Goal: Task Accomplishment & Management: Use online tool/utility

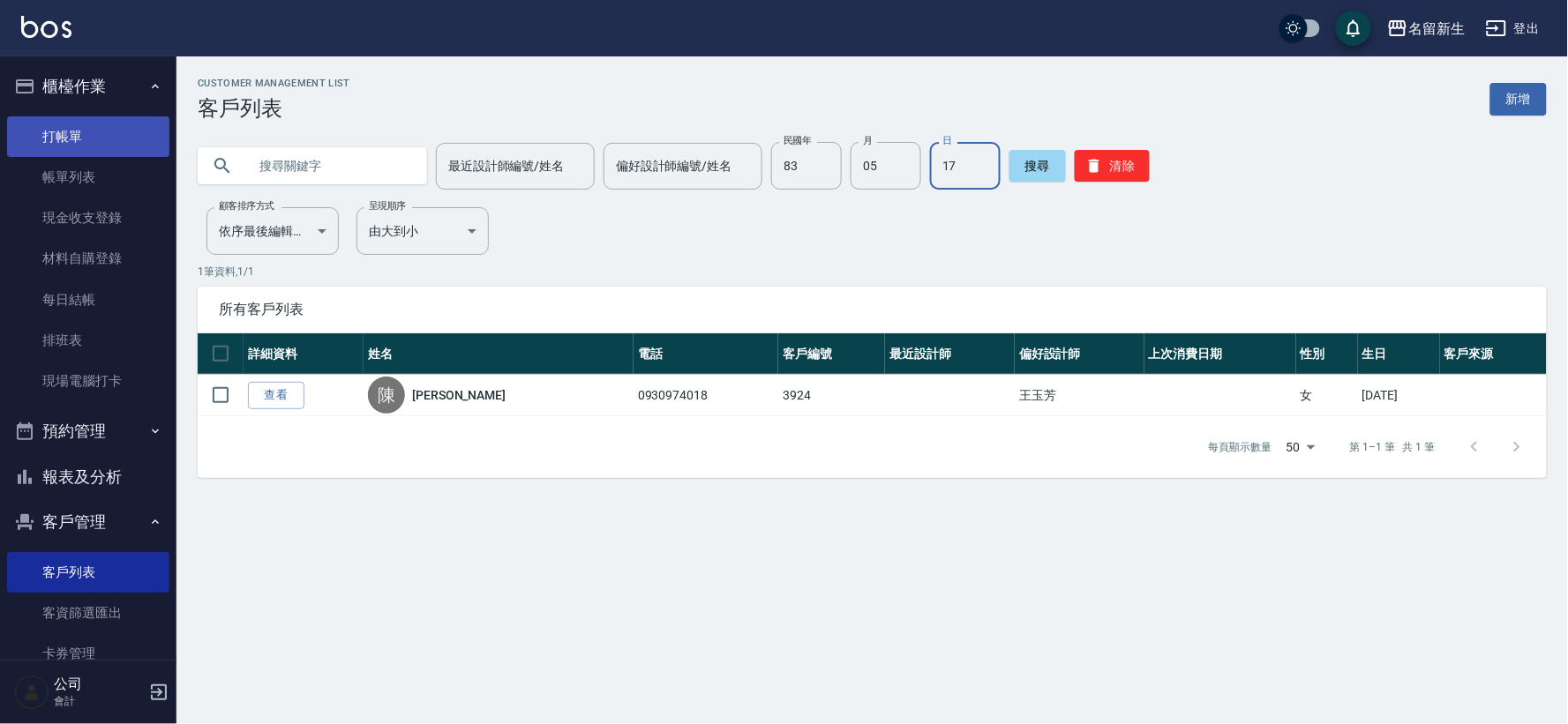
click at [87, 131] on link "打帳單" at bounding box center [88, 137] width 163 height 40
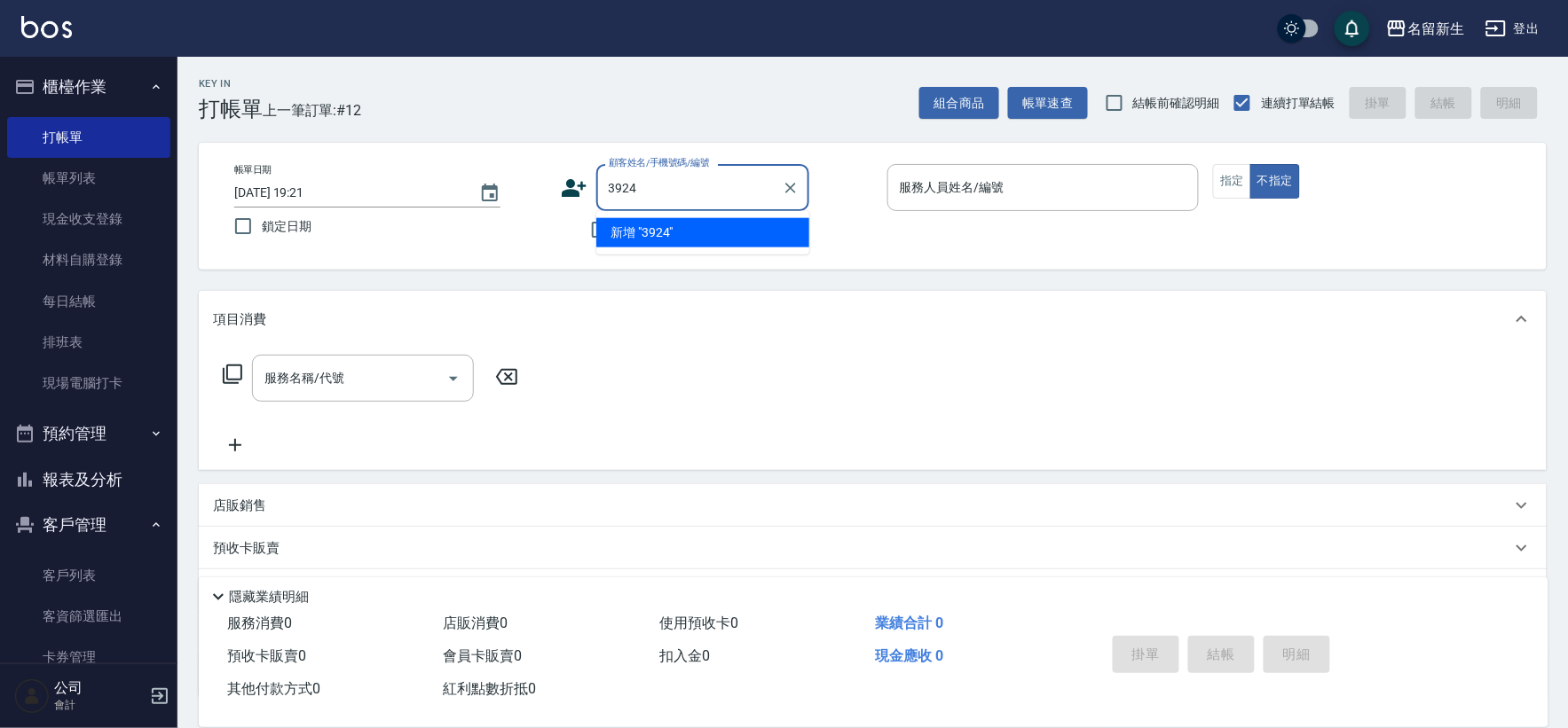
type input "3924"
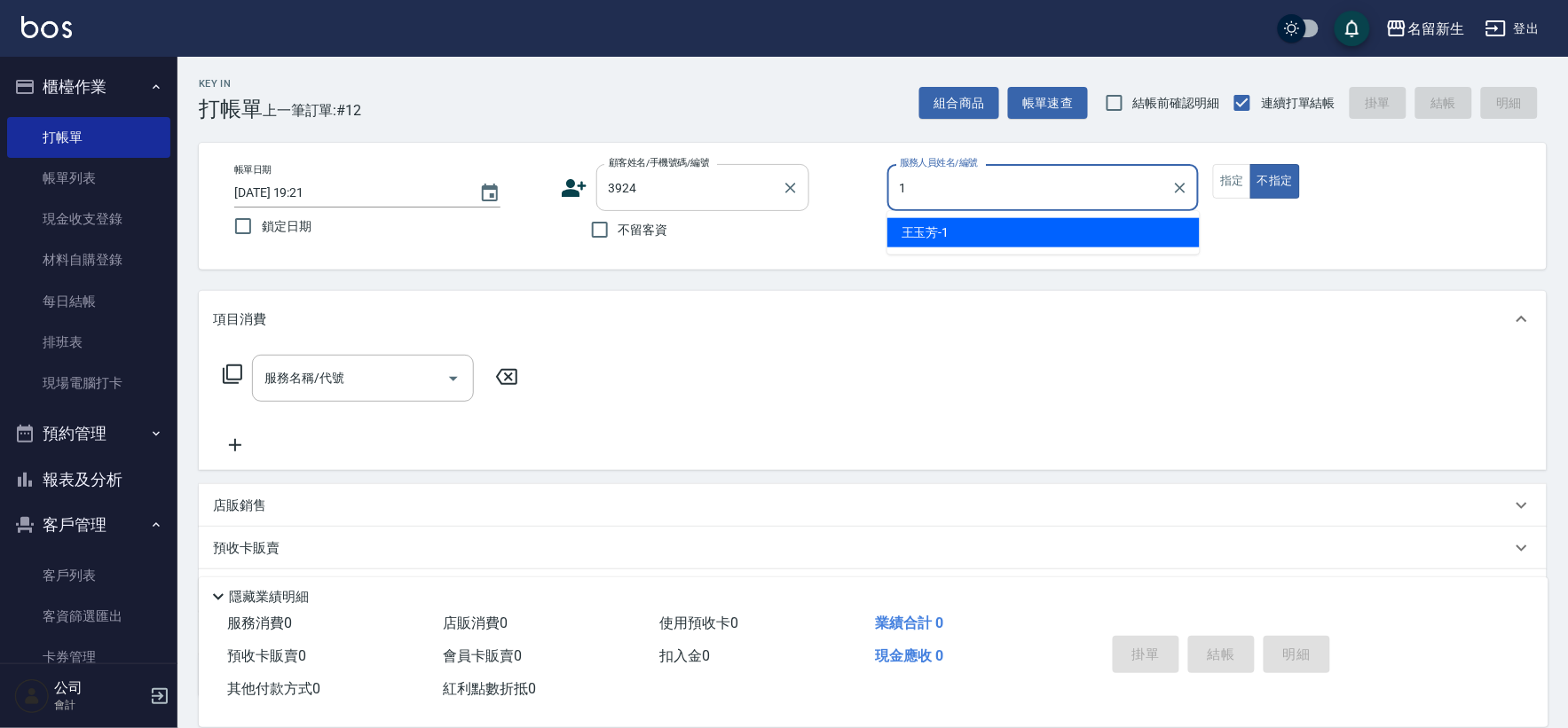
type input "1"
type button "false"
type input "[PERSON_NAME]-1"
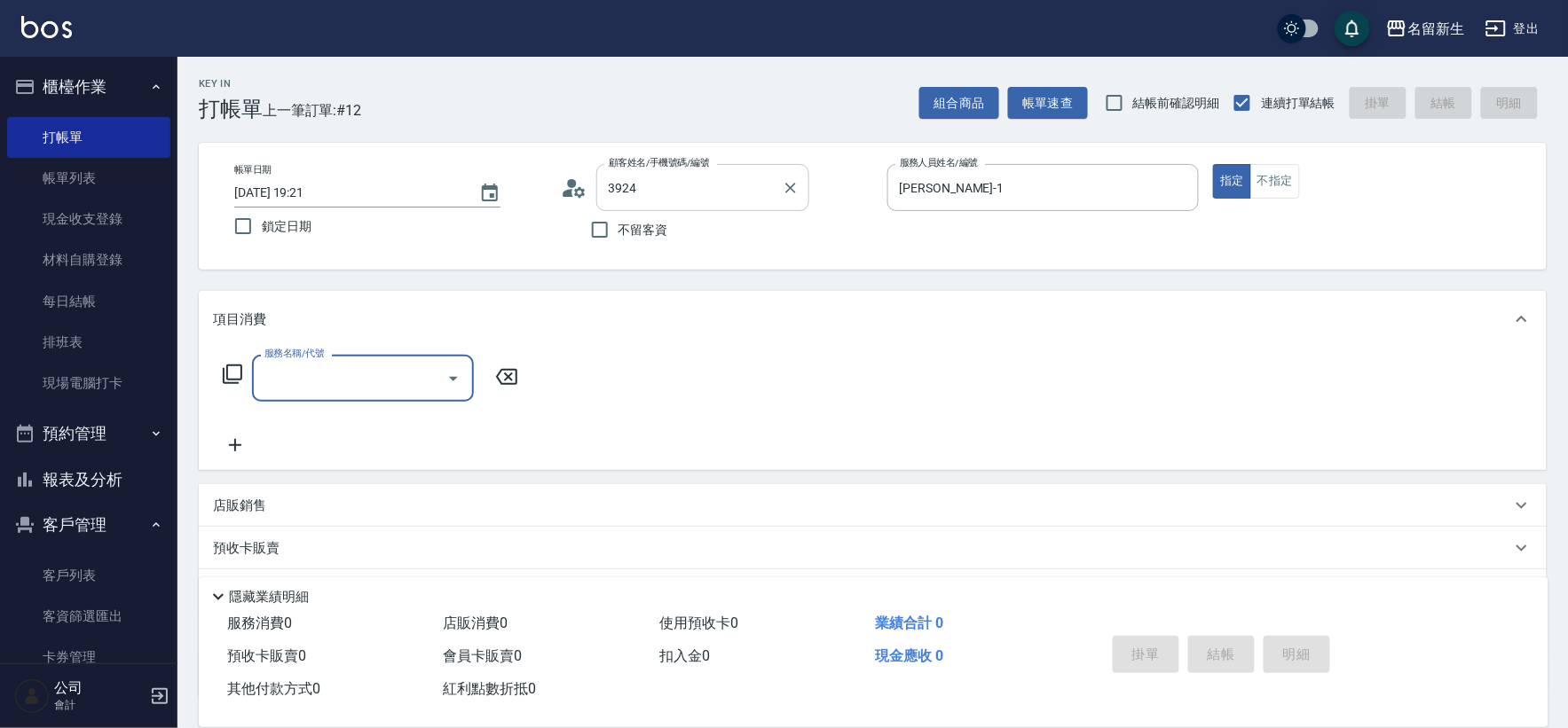
type input "[PERSON_NAME]/0930974018/3924"
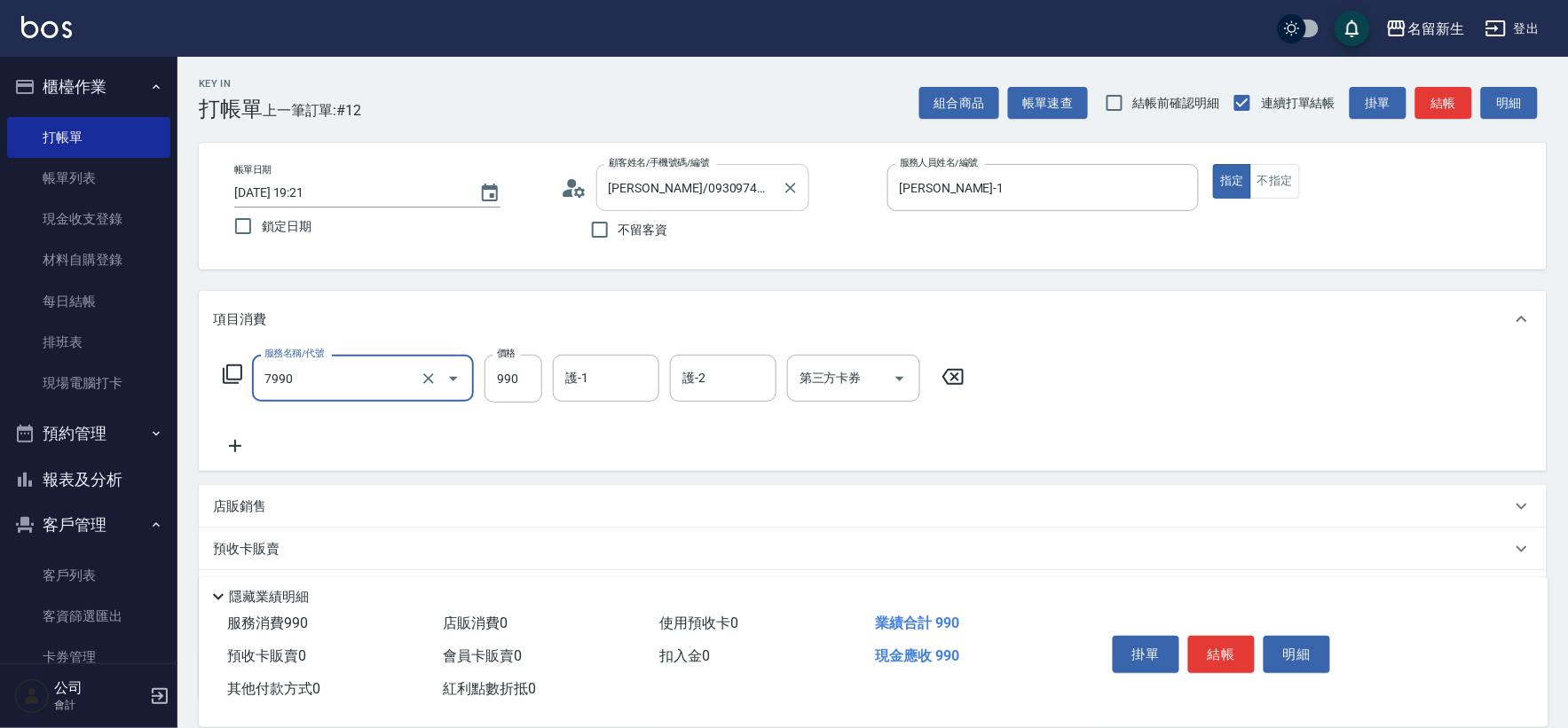
type input "髮原素頭皮養護-活動(7990)"
type input "1200"
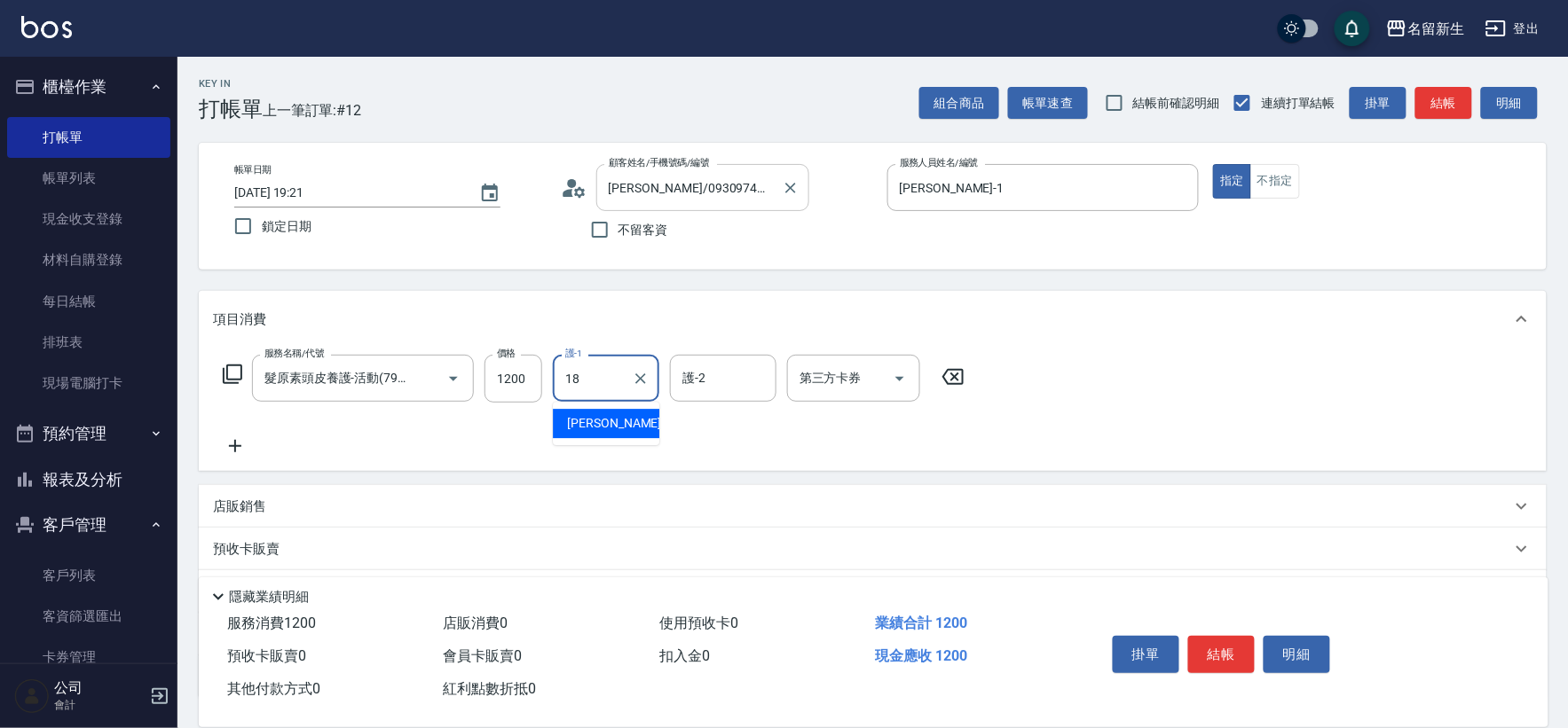
type input "[PERSON_NAME]-18"
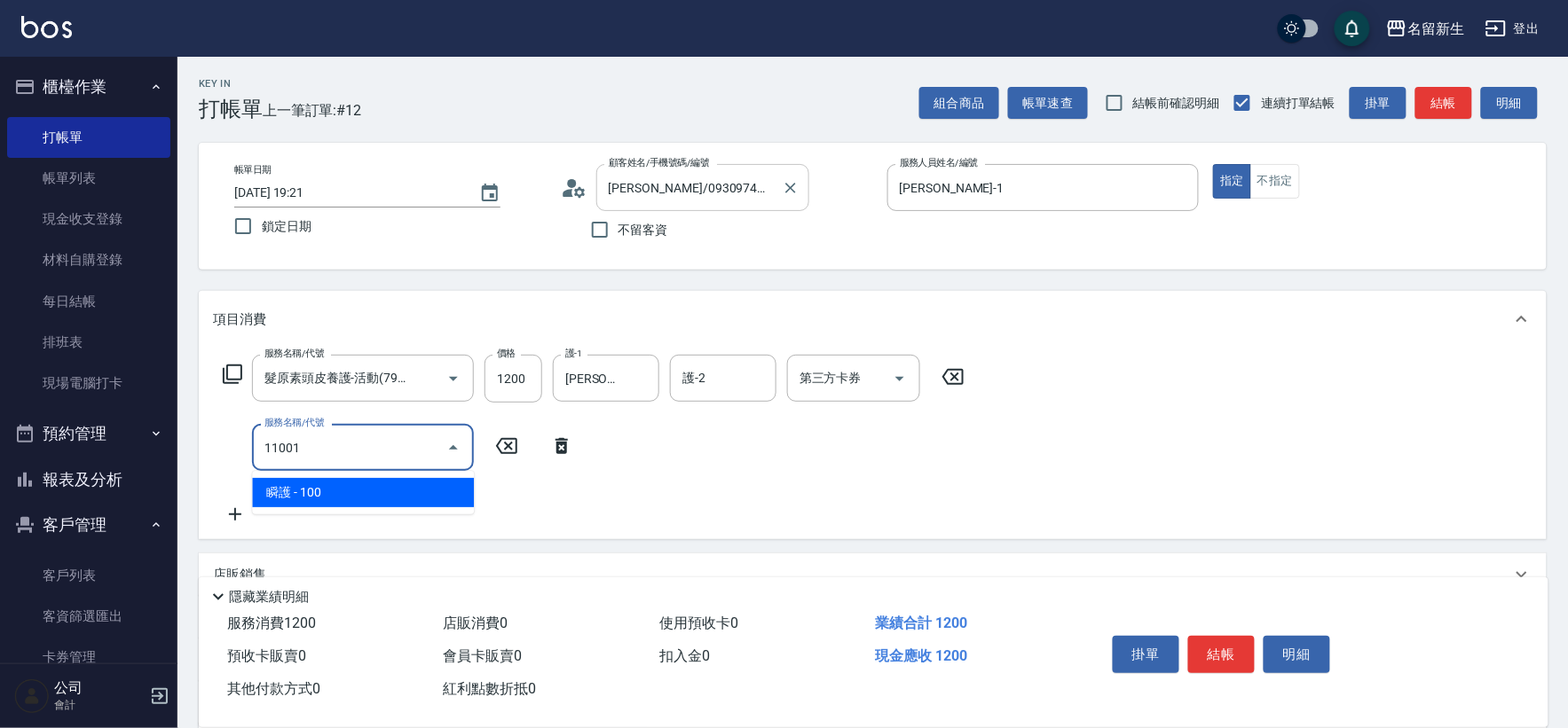
type input "瞬護(11001)"
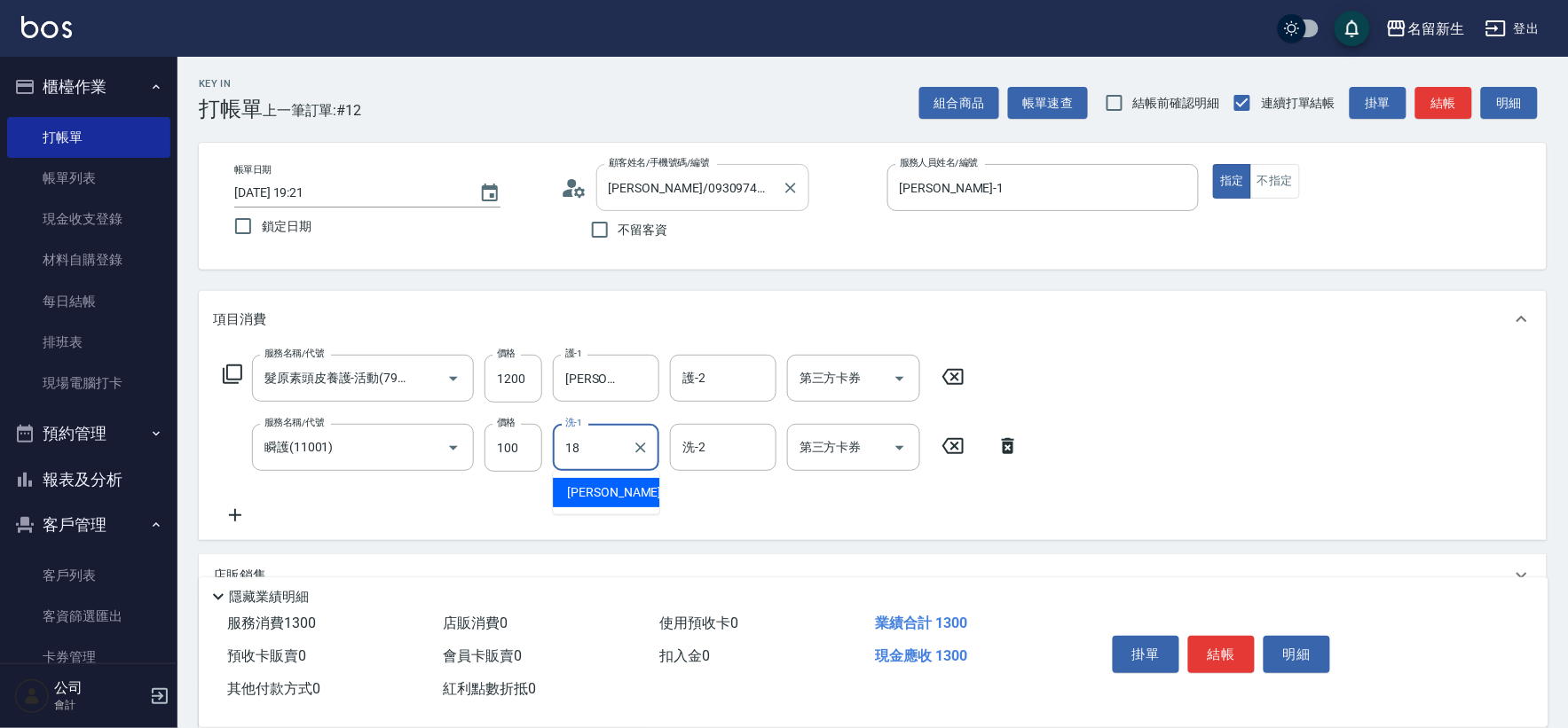
type input "[PERSON_NAME]-18"
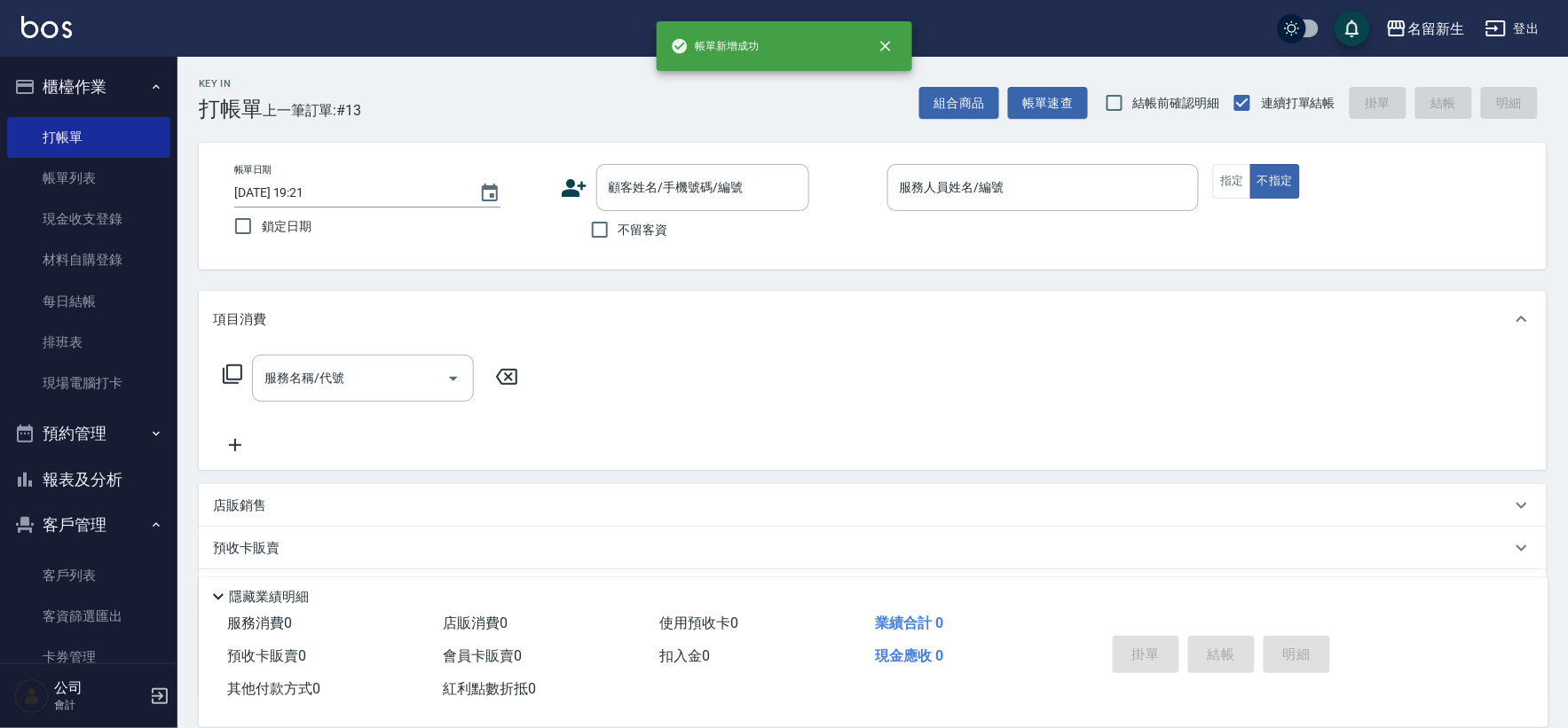
click at [96, 411] on ul "客戶列表 客資篩選匯出 卡券管理" at bounding box center [88, 261] width 164 height 302
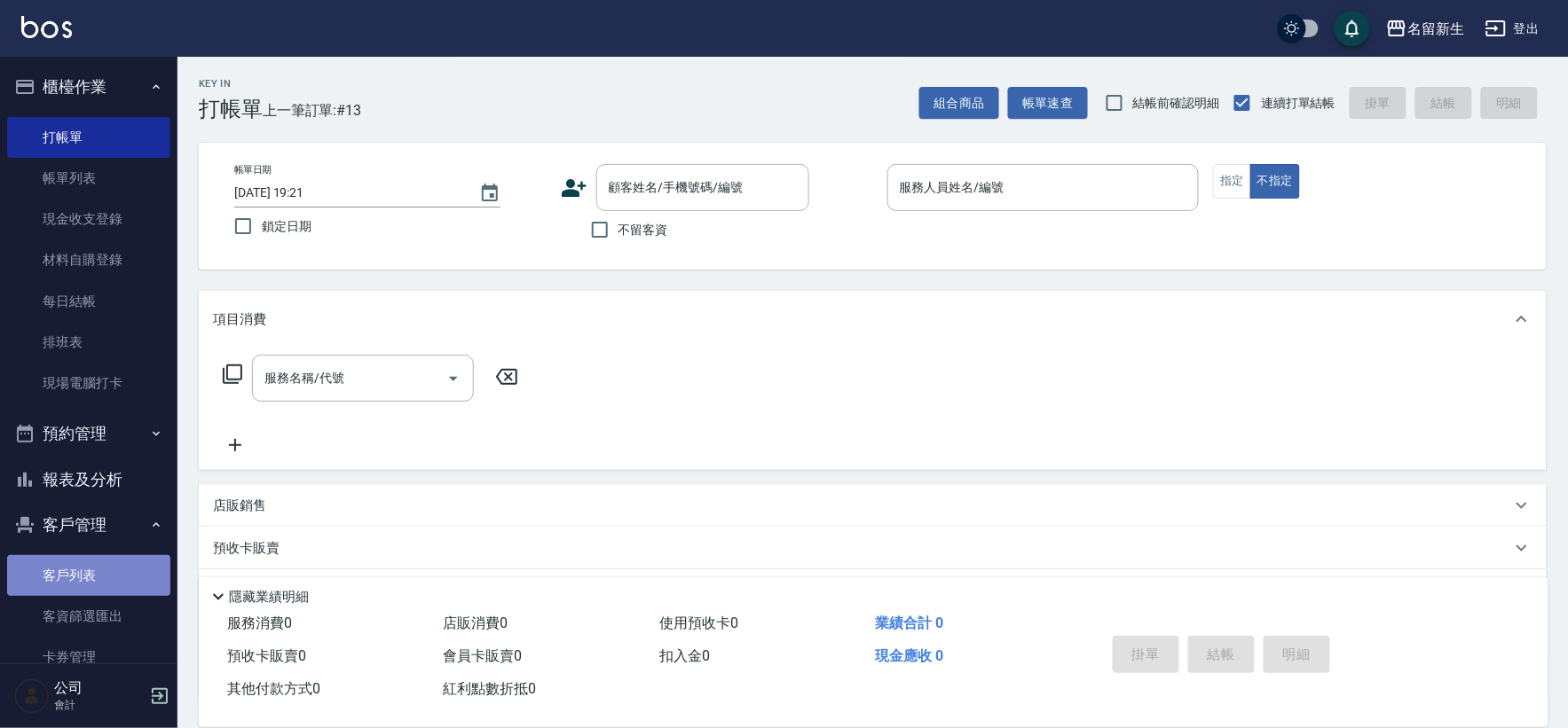
click at [93, 561] on link "客戶列表" at bounding box center [88, 576] width 164 height 41
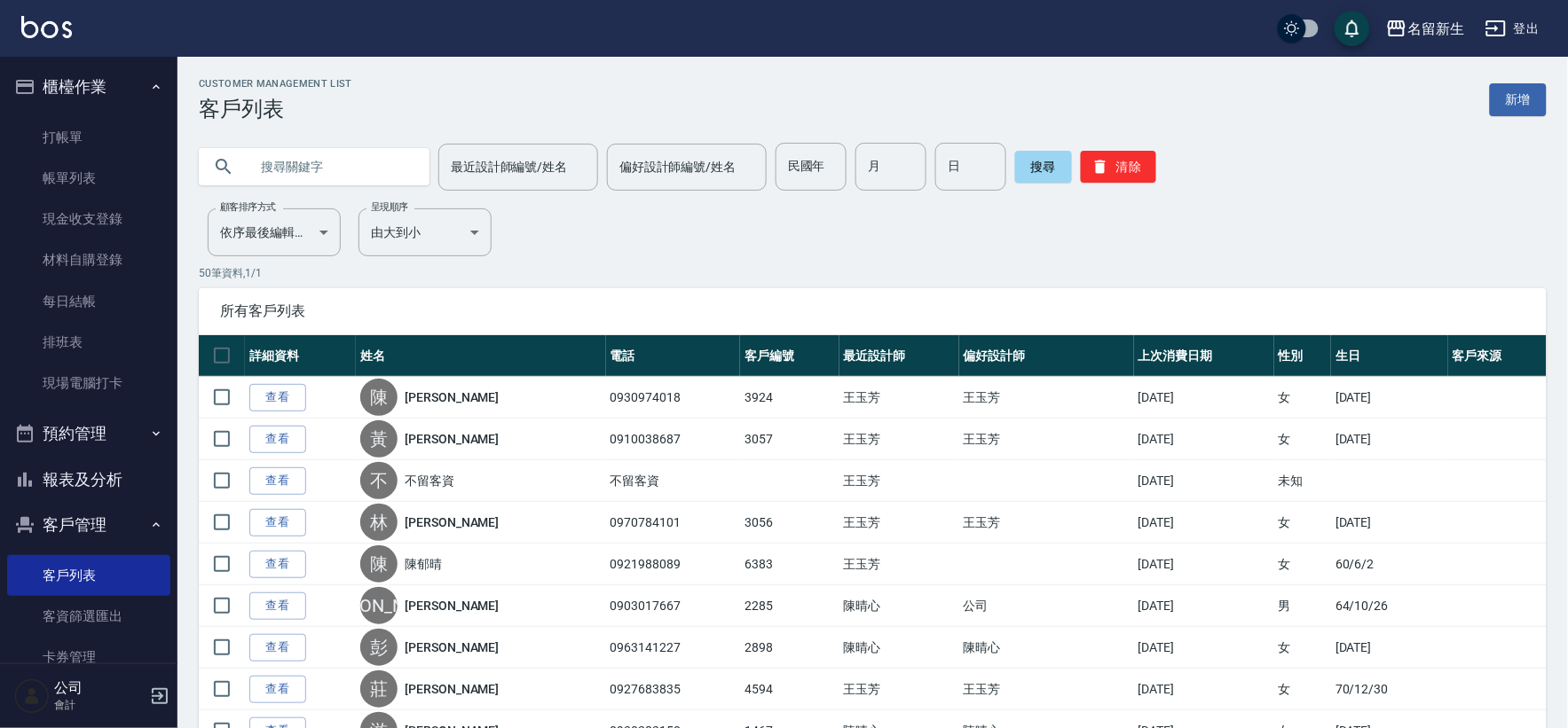
click at [86, 463] on button "報表及分析" at bounding box center [88, 480] width 164 height 46
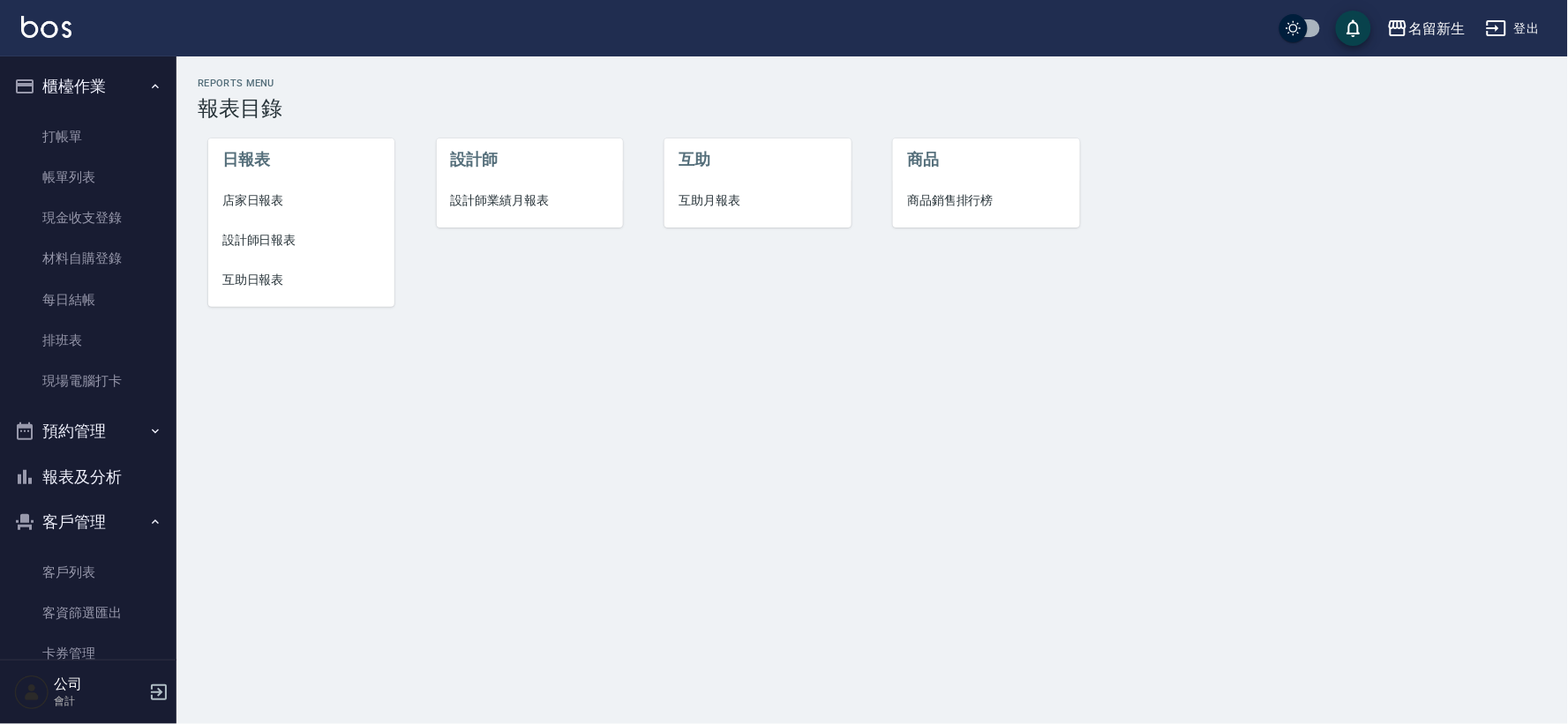
click at [260, 198] on span "店家日報表" at bounding box center [301, 200] width 158 height 18
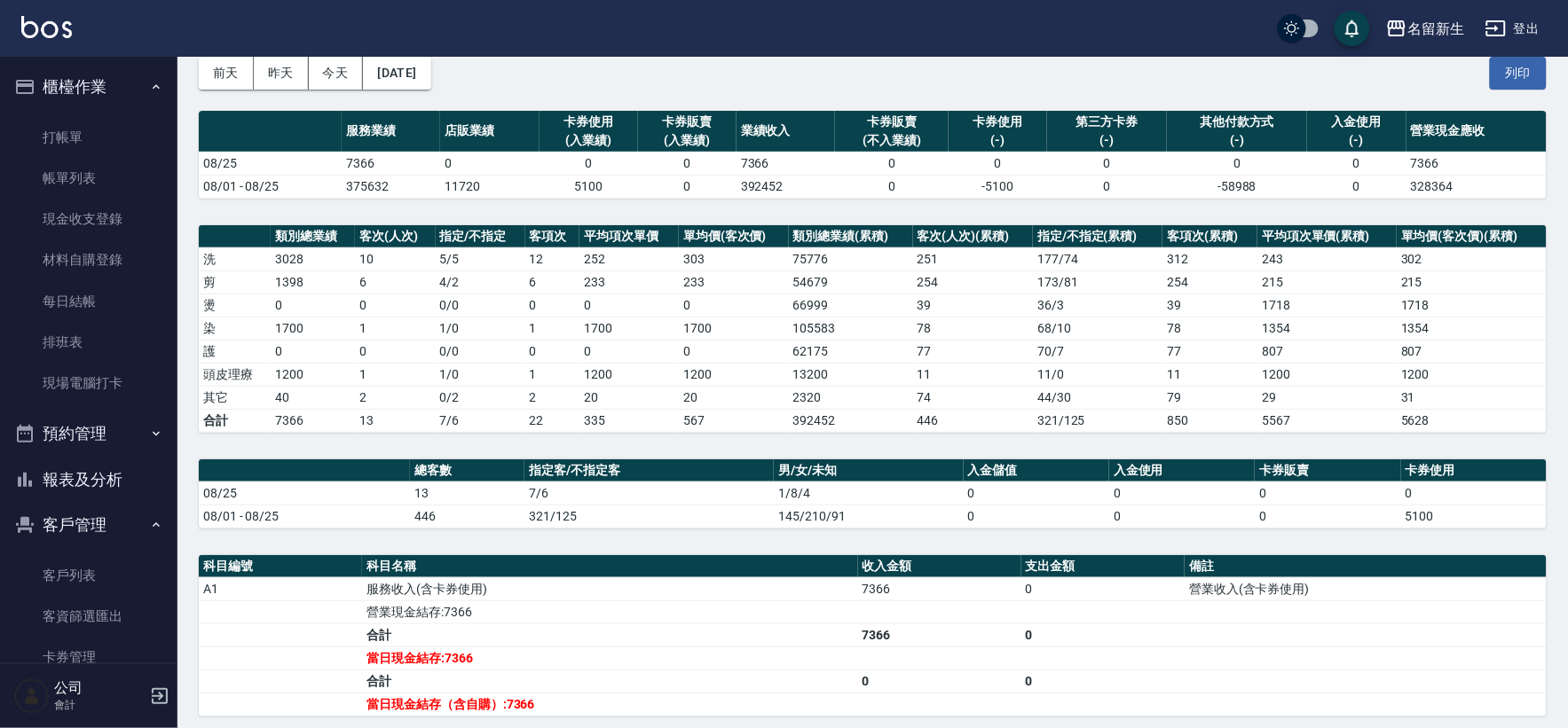
scroll to position [295, 0]
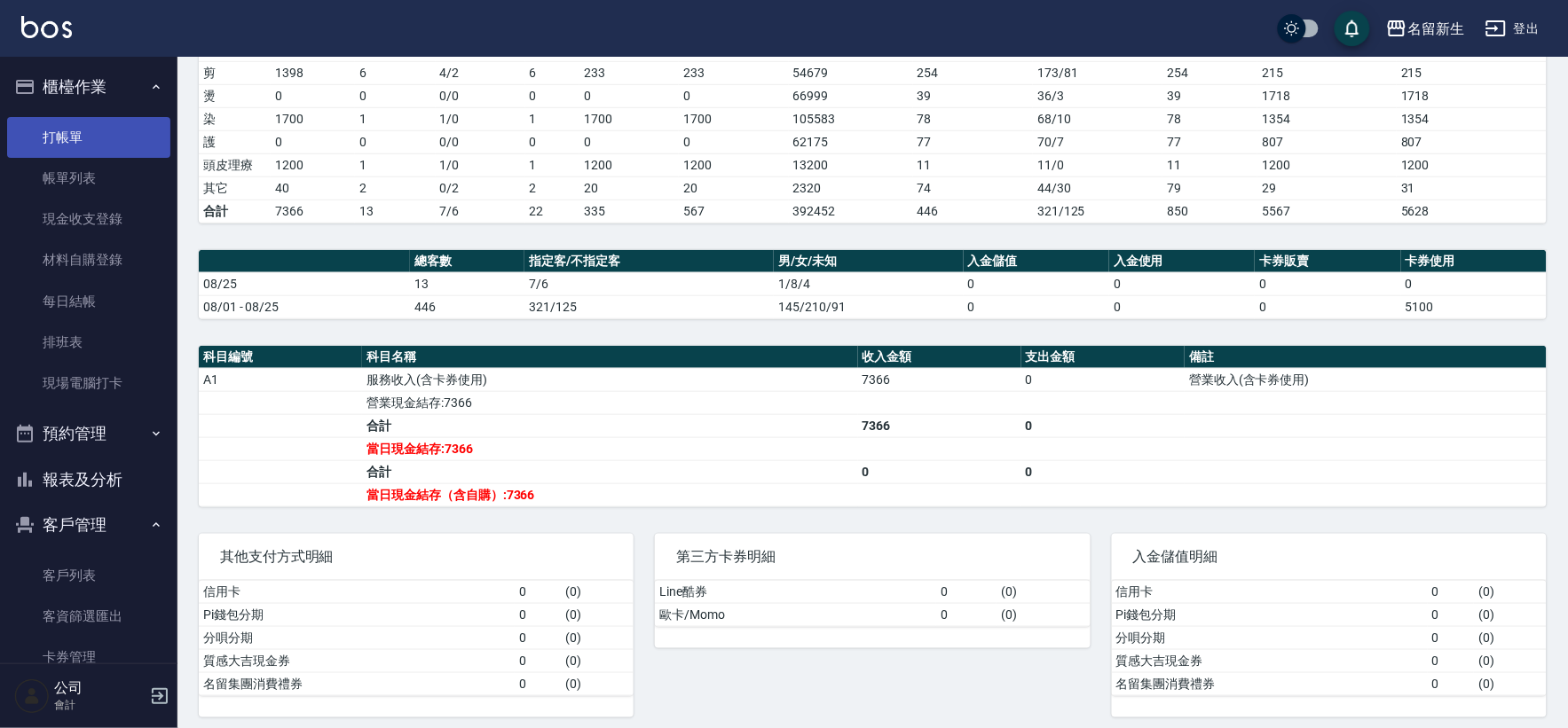
click at [134, 137] on link "打帳單" at bounding box center [88, 137] width 164 height 41
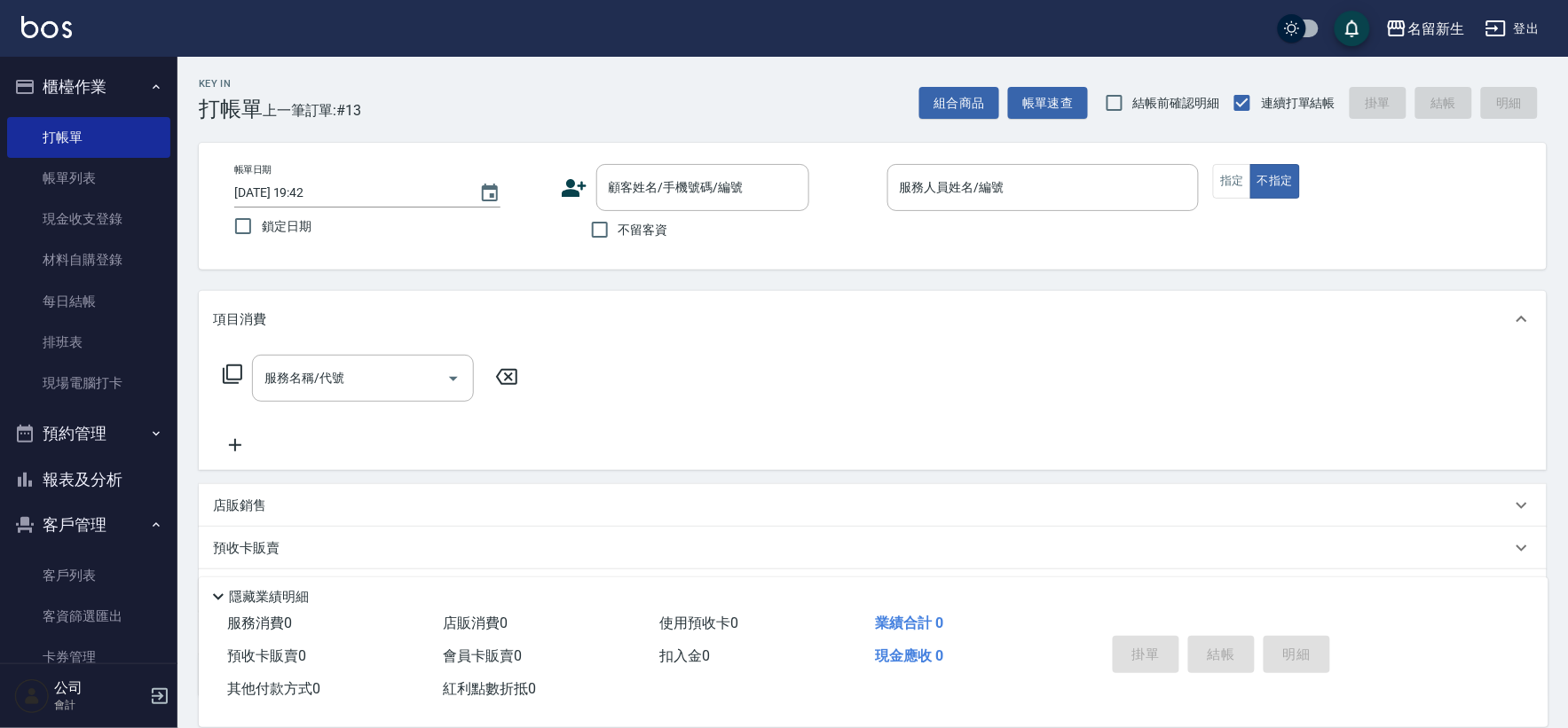
click at [633, 221] on span "不留客資" at bounding box center [643, 229] width 49 height 18
click at [619, 220] on input "不留客資" at bounding box center [600, 229] width 37 height 37
checkbox input "true"
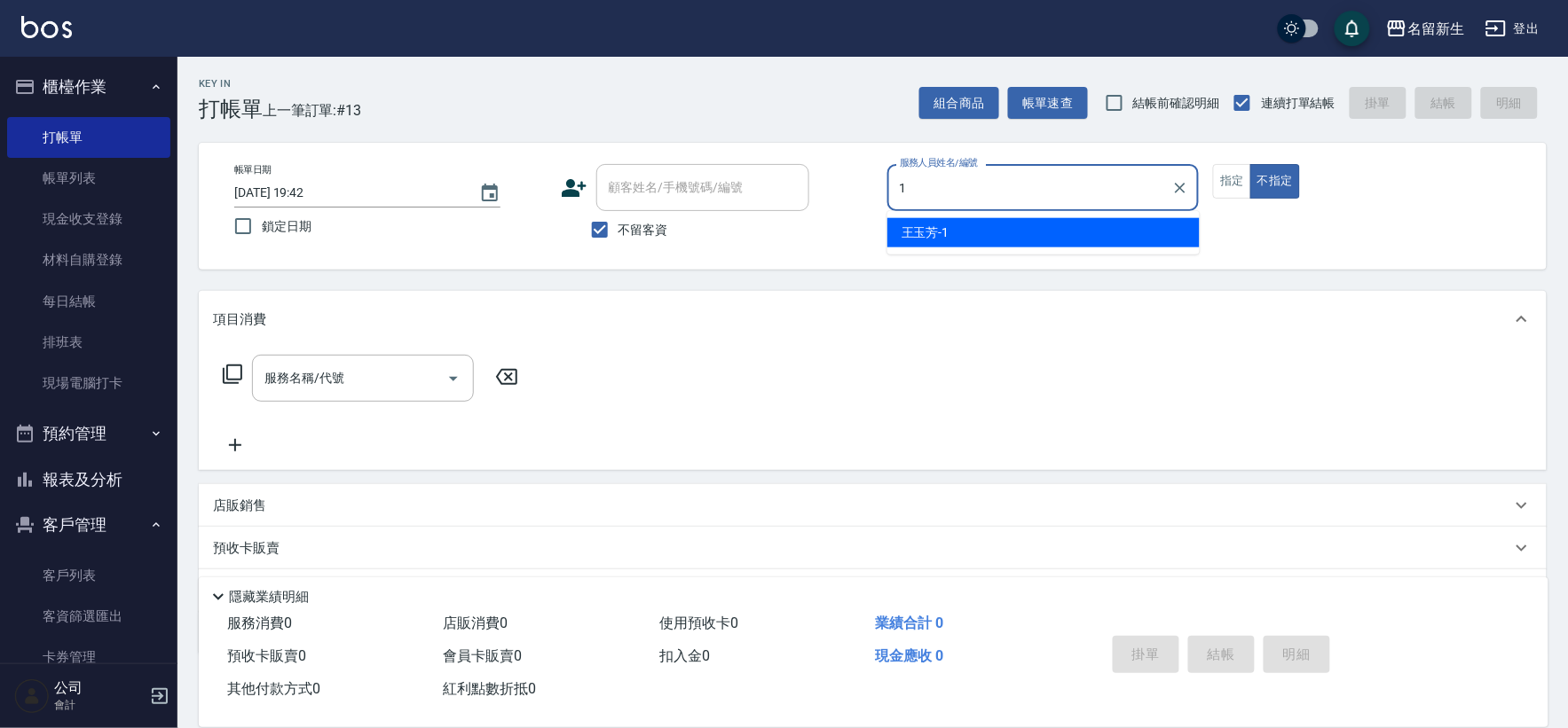
type input "[PERSON_NAME]-1"
type button "false"
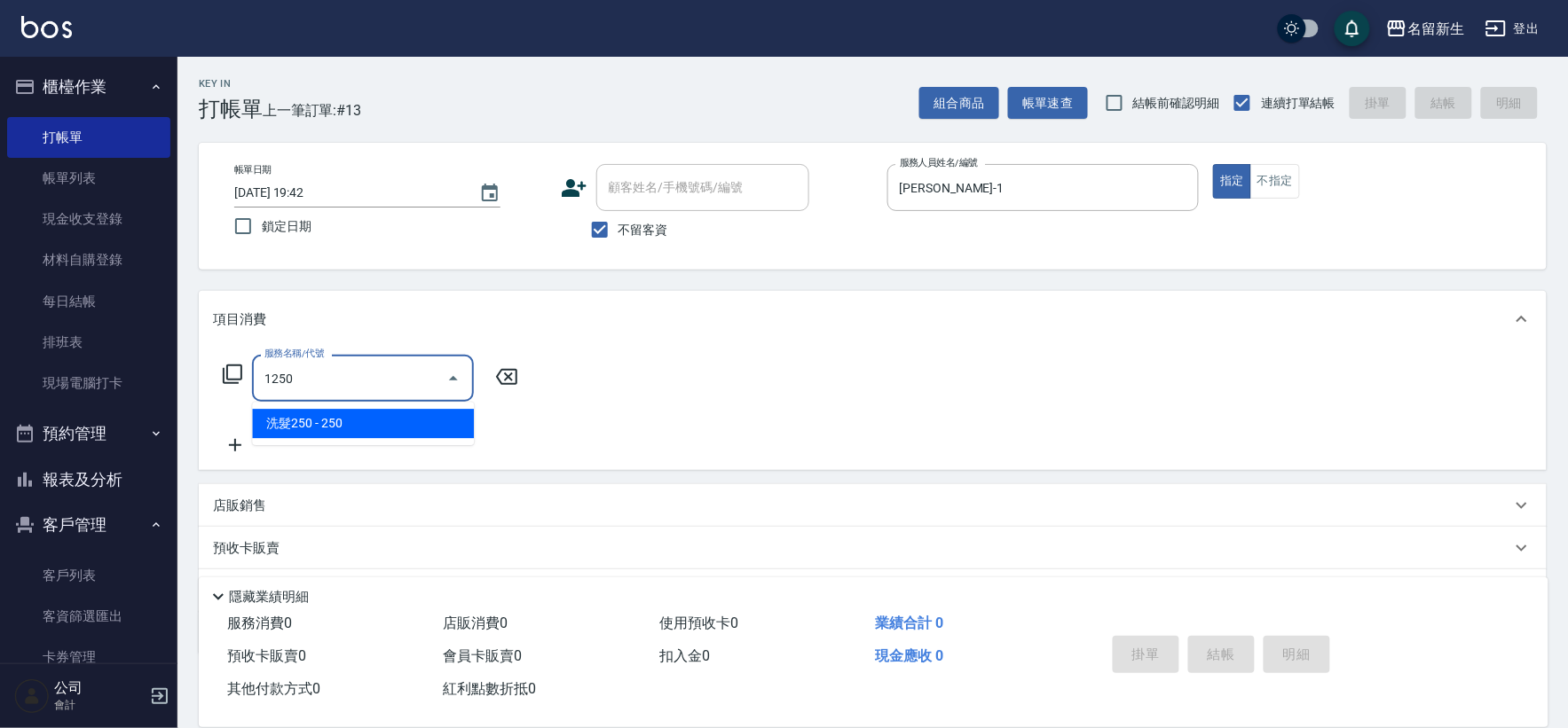
type input "洗髮250(1250)"
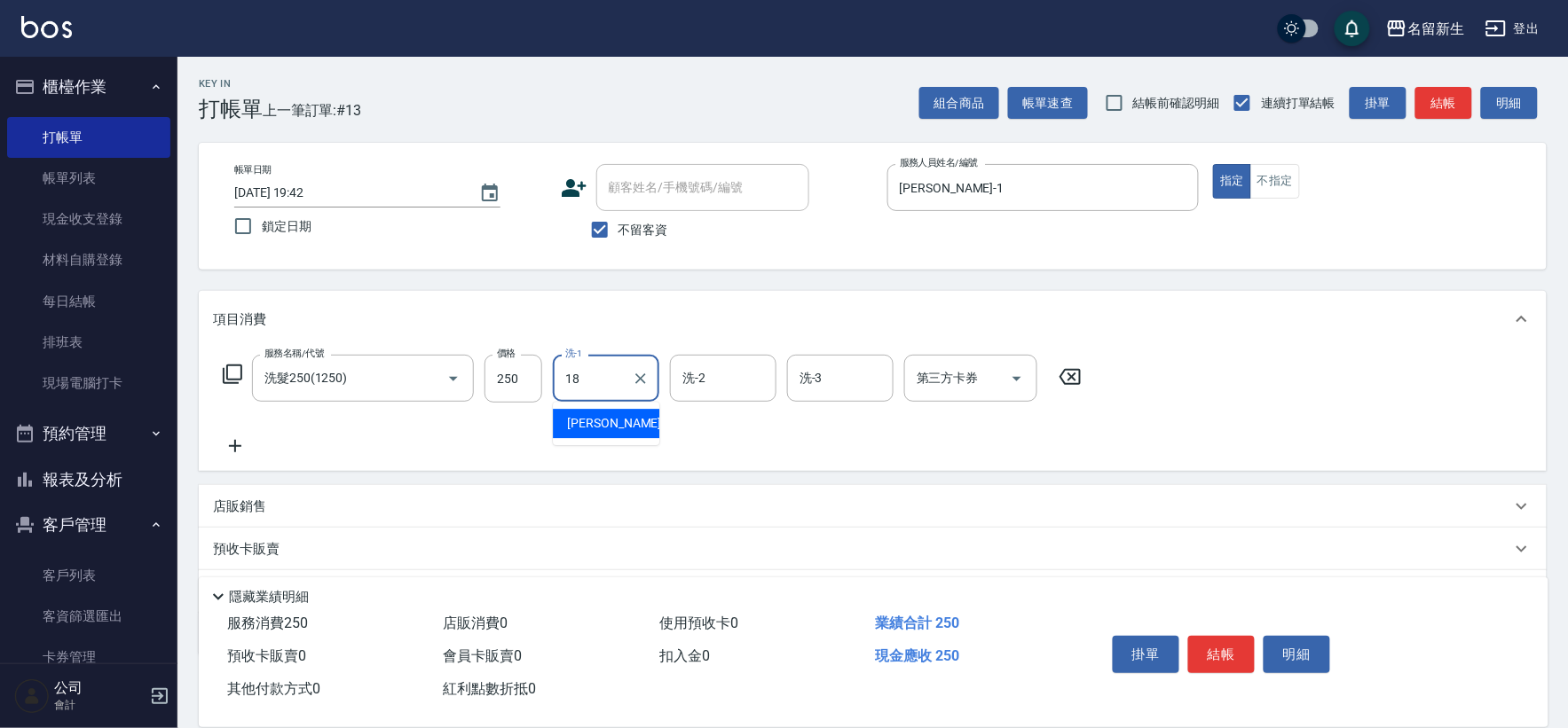
type input "[PERSON_NAME]-18"
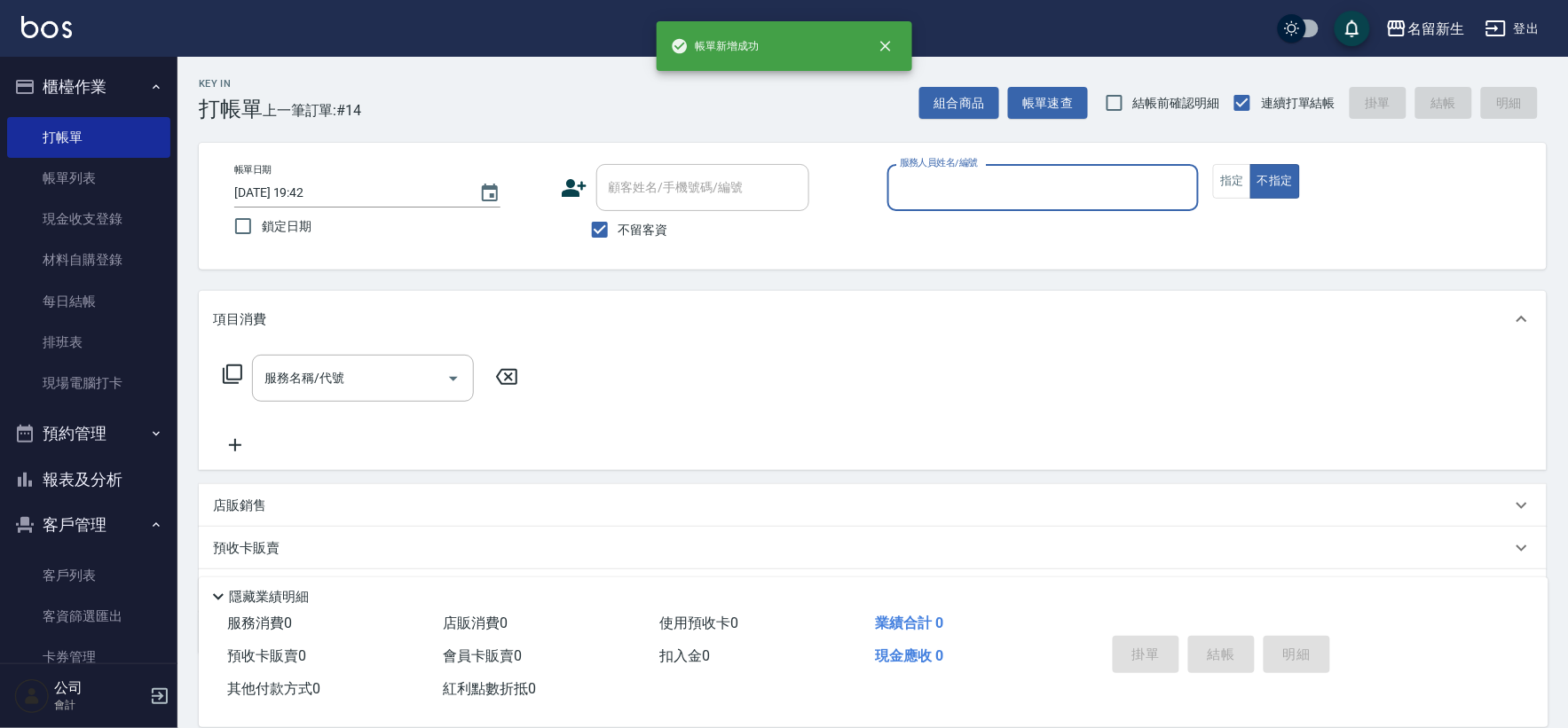
drag, startPoint x: 115, startPoint y: 473, endPoint x: 177, endPoint y: 359, distance: 129.8
click at [115, 472] on button "報表及分析" at bounding box center [88, 480] width 164 height 46
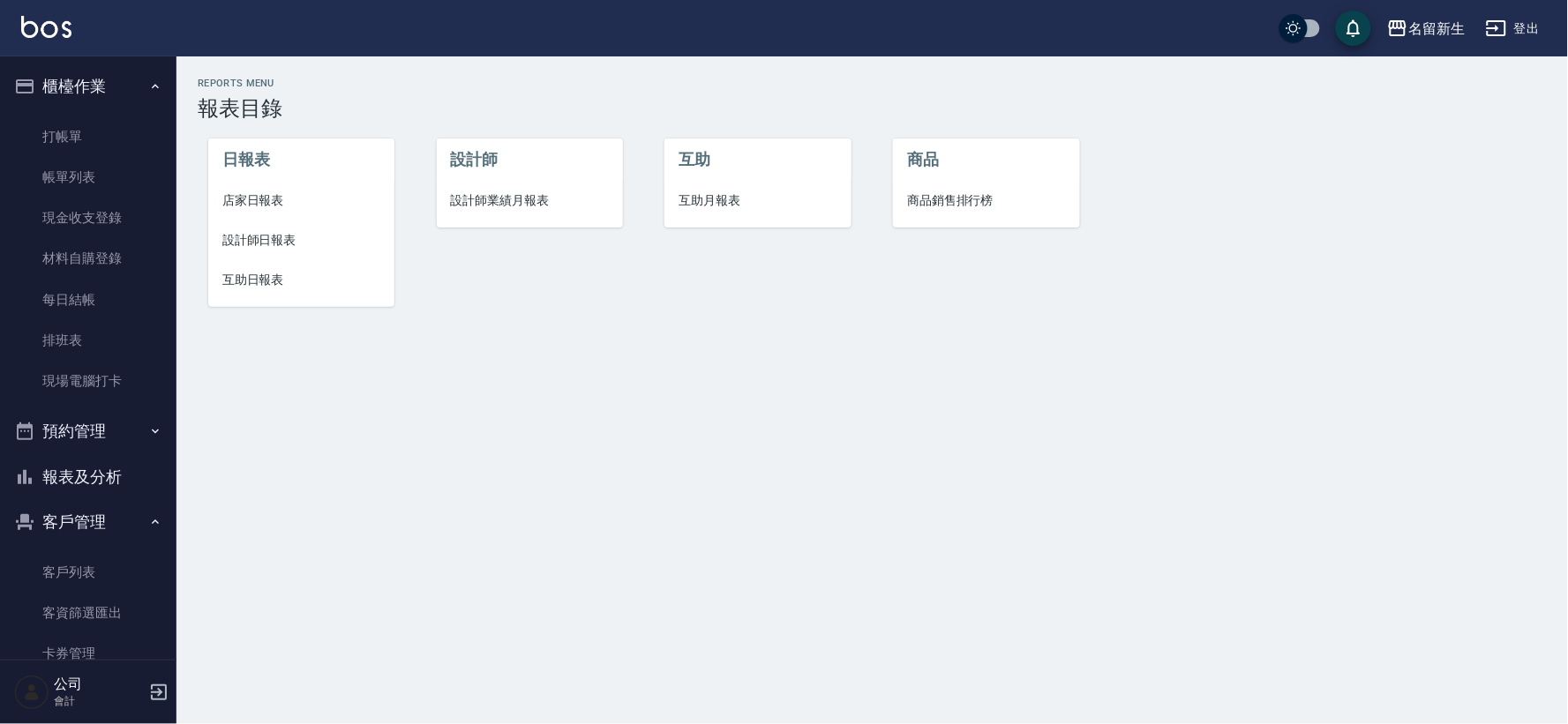
click at [244, 198] on span "店家日報表" at bounding box center [301, 200] width 158 height 18
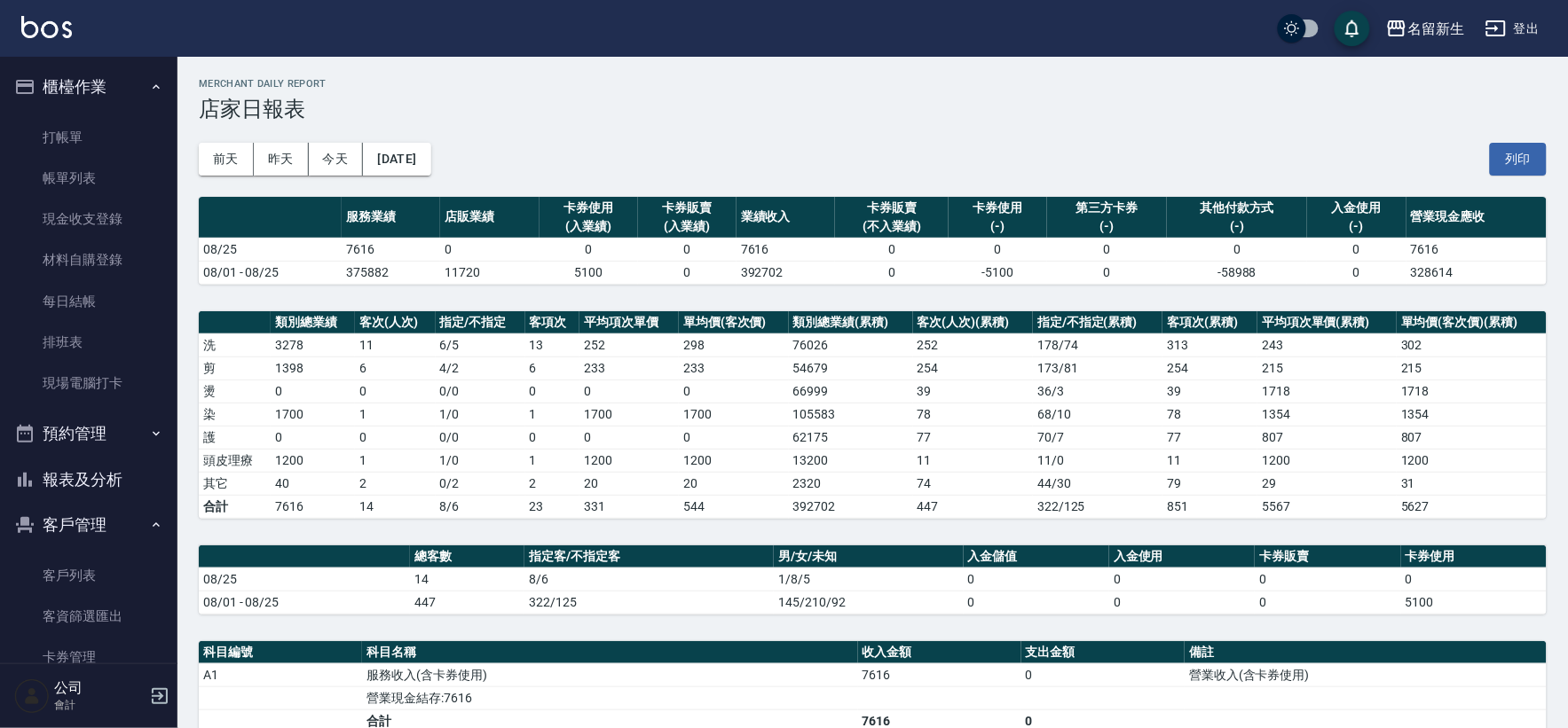
drag, startPoint x: 151, startPoint y: 377, endPoint x: 223, endPoint y: 435, distance: 92.5
click at [149, 377] on link "現場電腦打卡" at bounding box center [88, 383] width 164 height 41
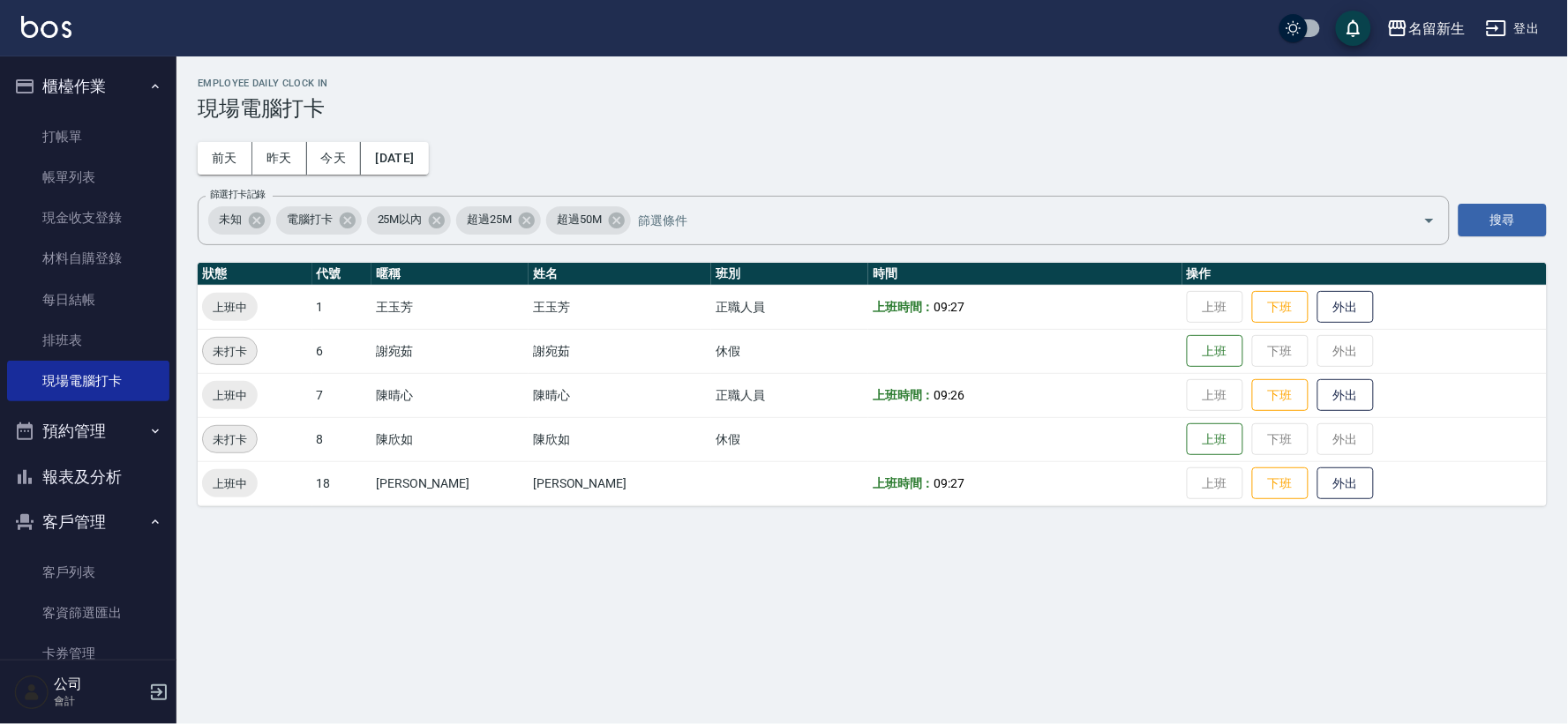
click at [128, 481] on button "報表及分析" at bounding box center [88, 478] width 163 height 46
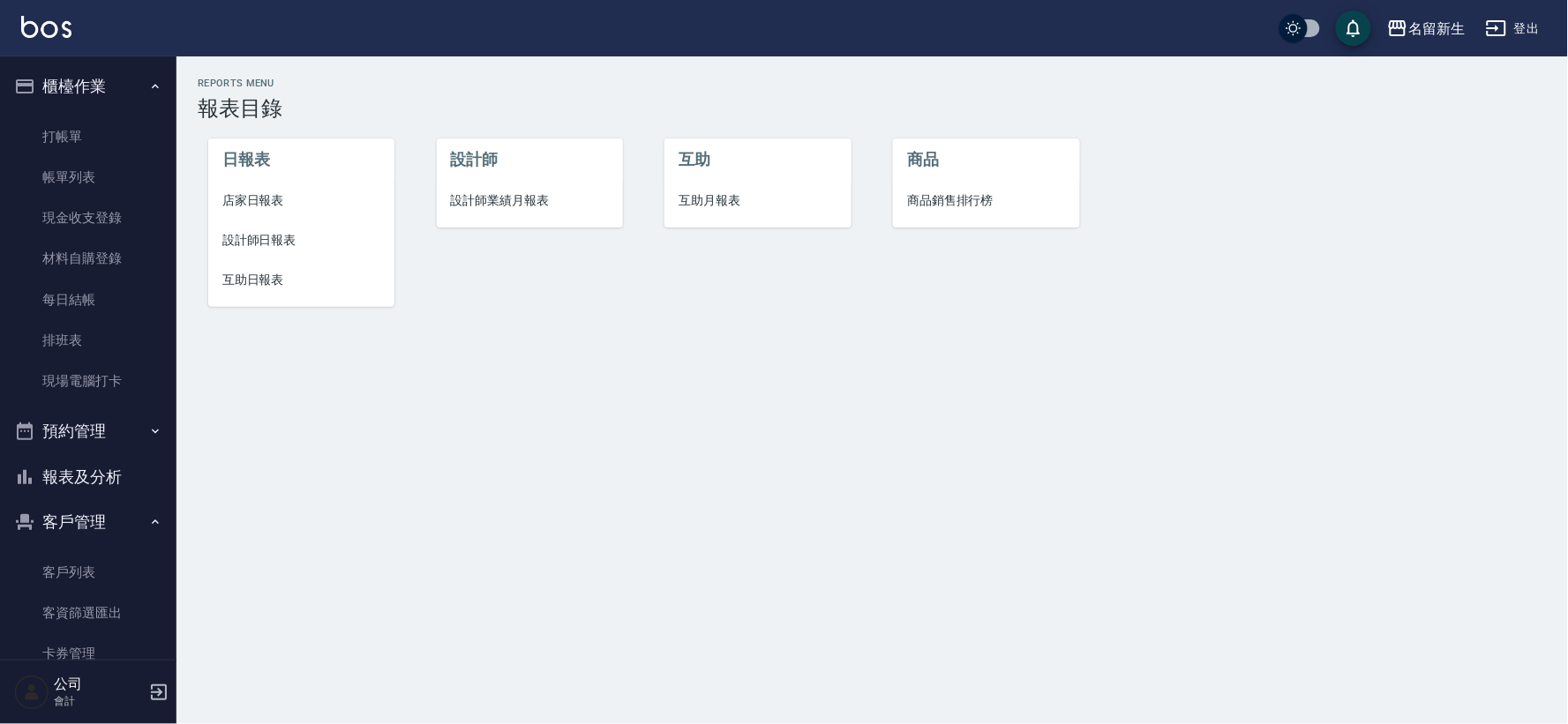
click at [277, 195] on span "店家日報表" at bounding box center [301, 200] width 158 height 18
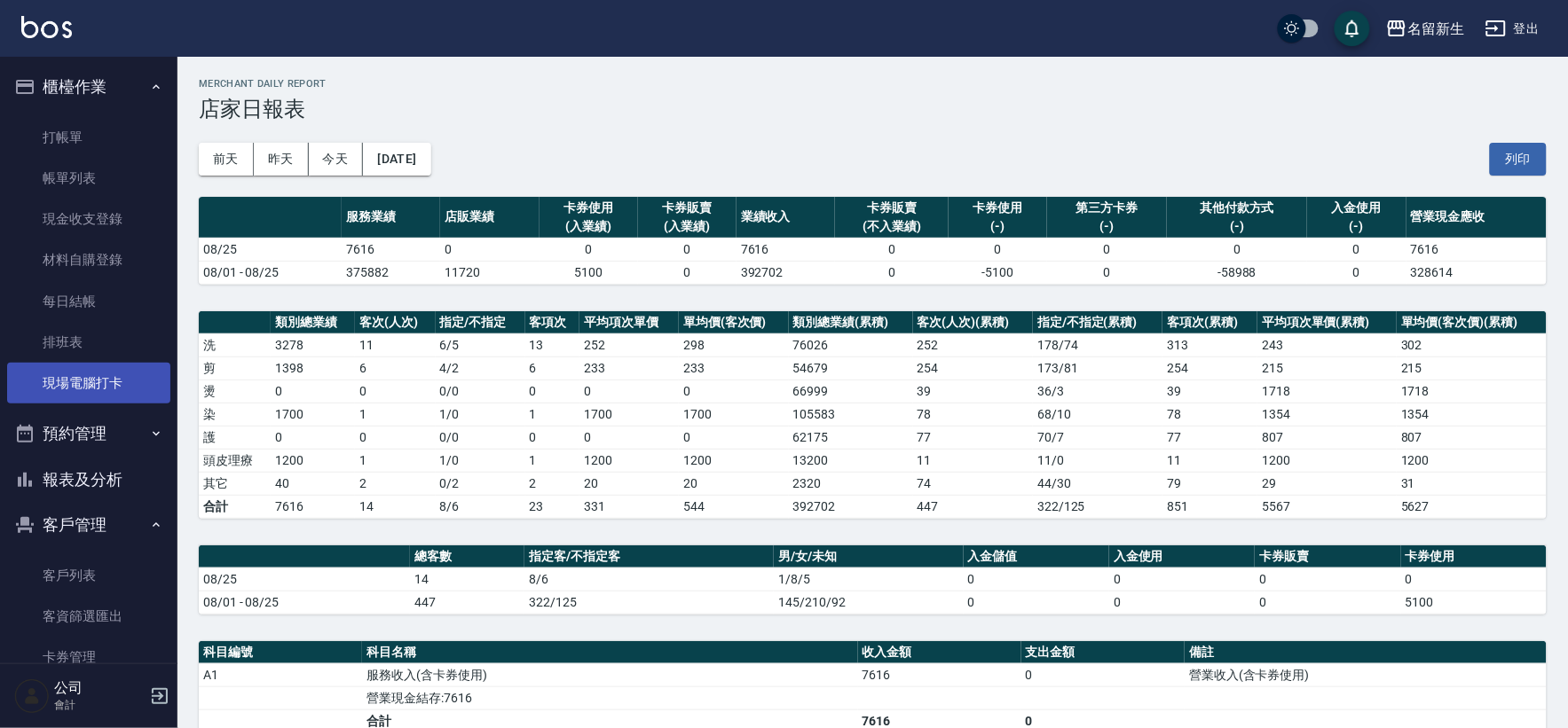
click at [108, 391] on link "現場電腦打卡" at bounding box center [88, 383] width 164 height 41
